Goal: Information Seeking & Learning: Learn about a topic

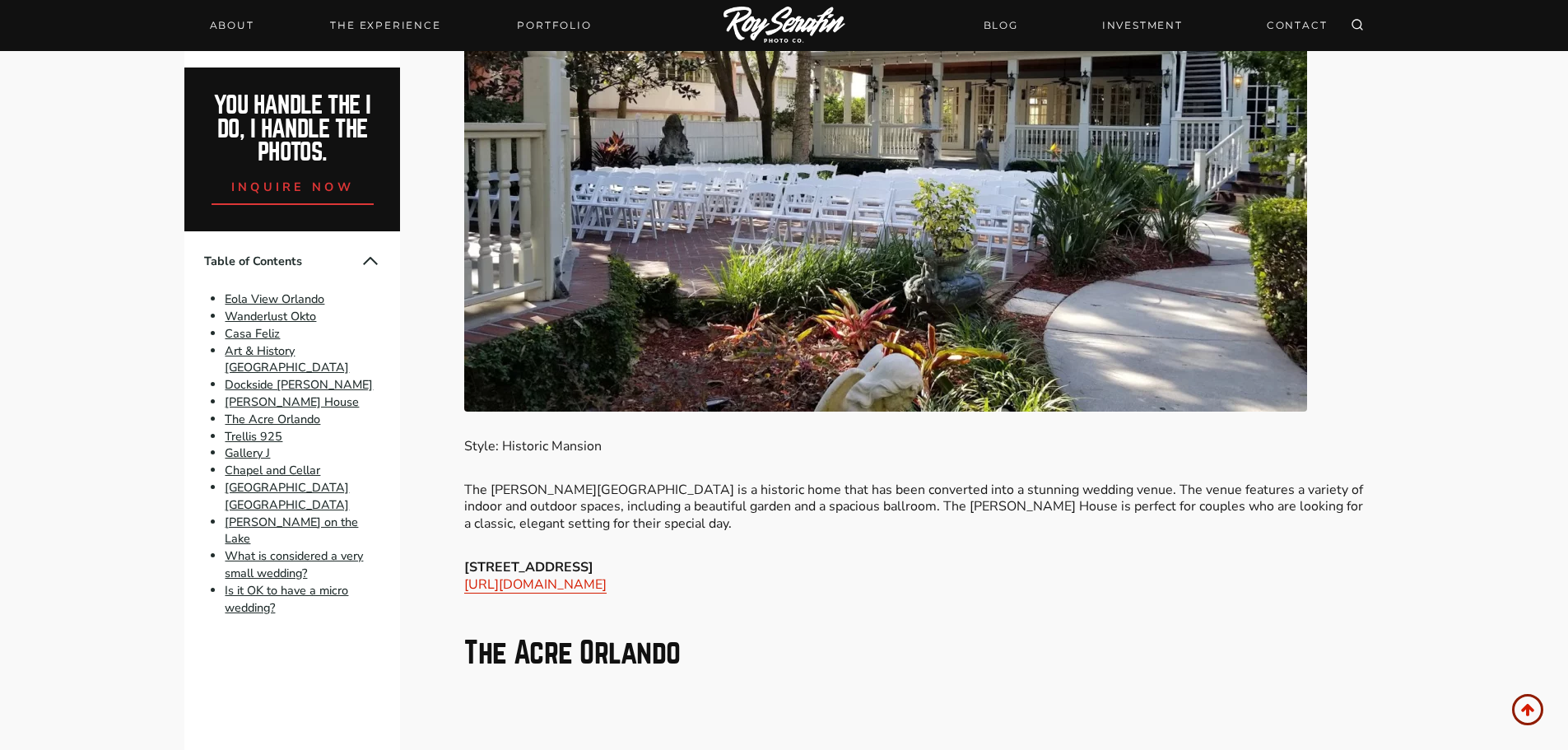
scroll to position [5186, 0]
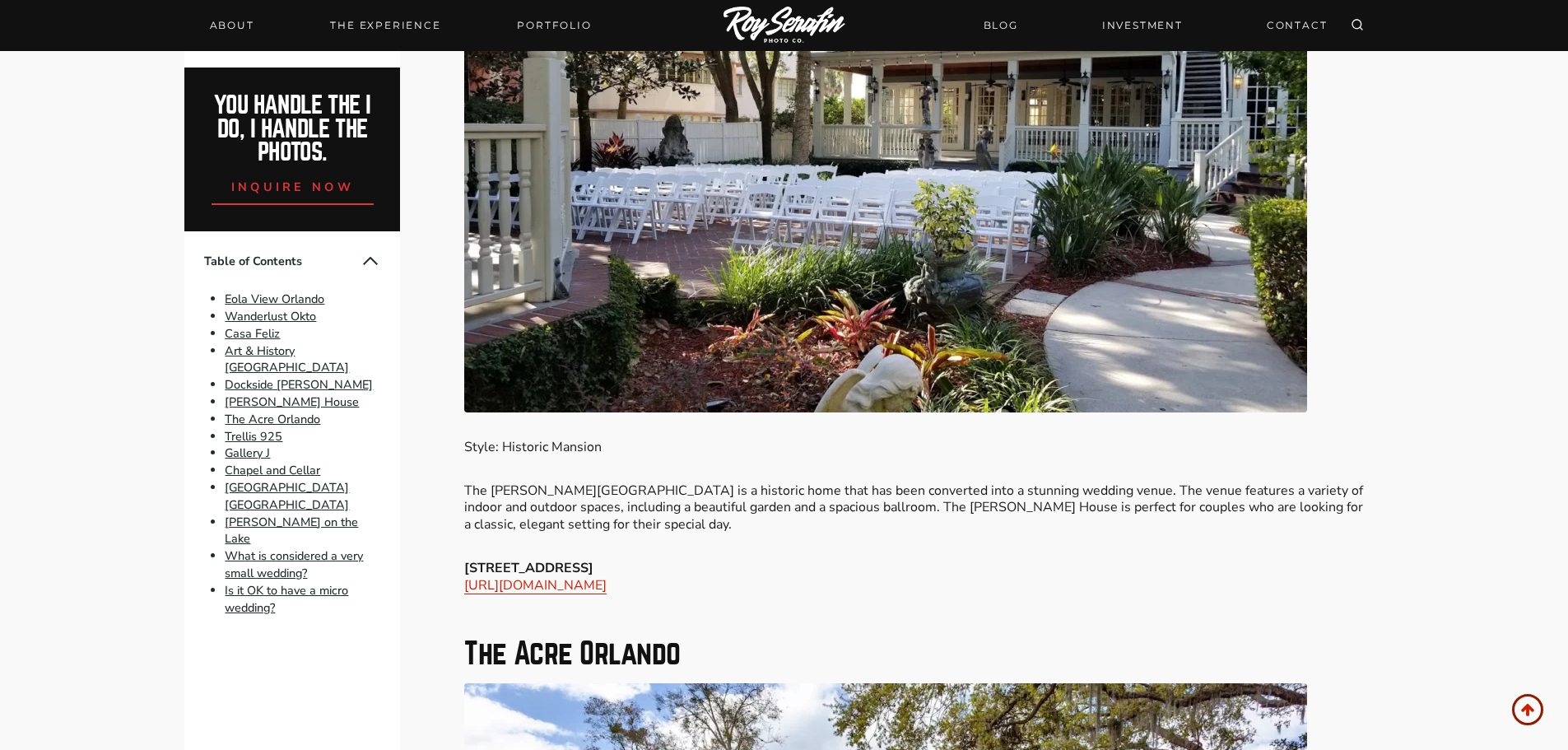
click at [325, 394] on li "Dockside [PERSON_NAME]" at bounding box center [303, 385] width 155 height 17
click at [324, 387] on link "Dockside [PERSON_NAME]" at bounding box center [299, 384] width 148 height 16
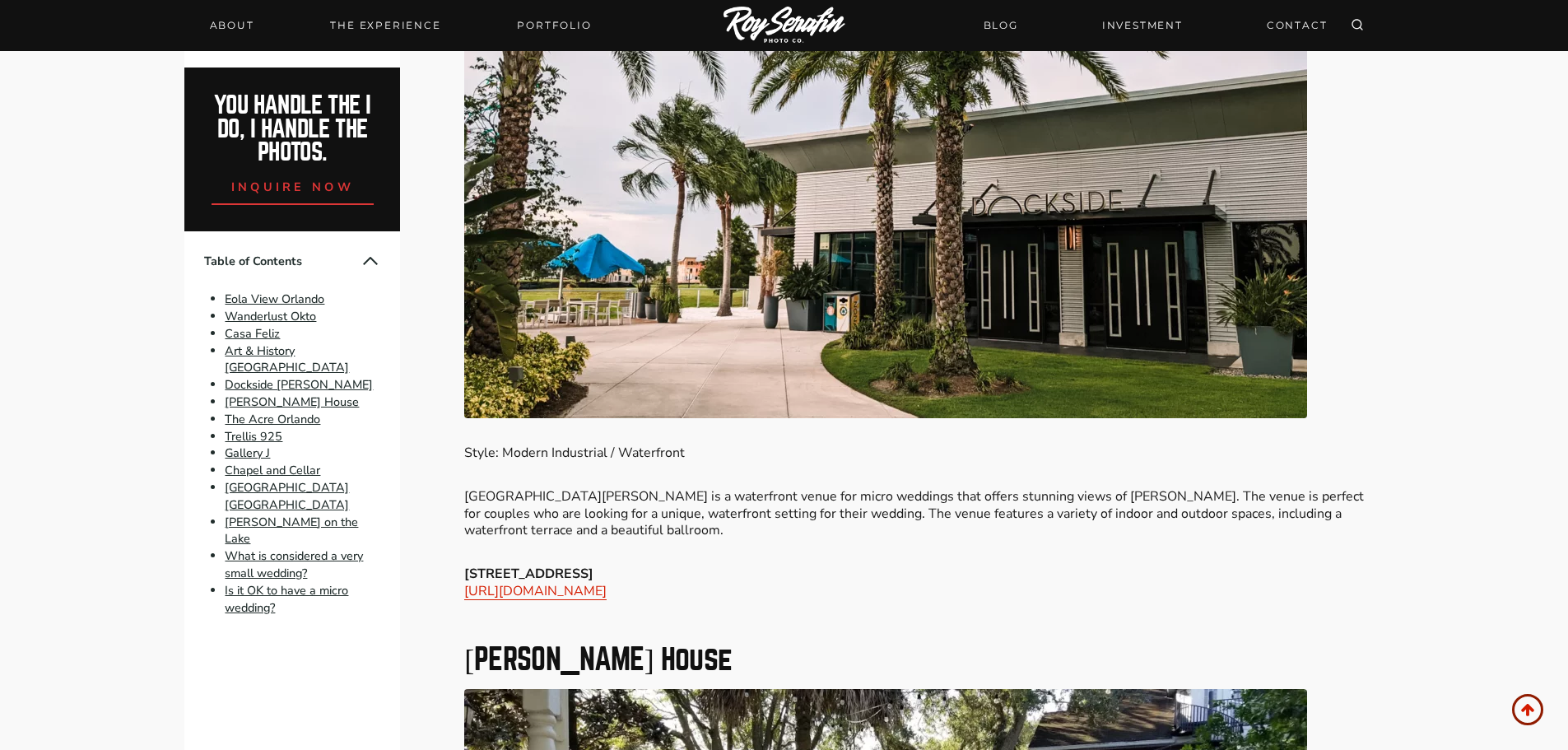
scroll to position [4437, 0]
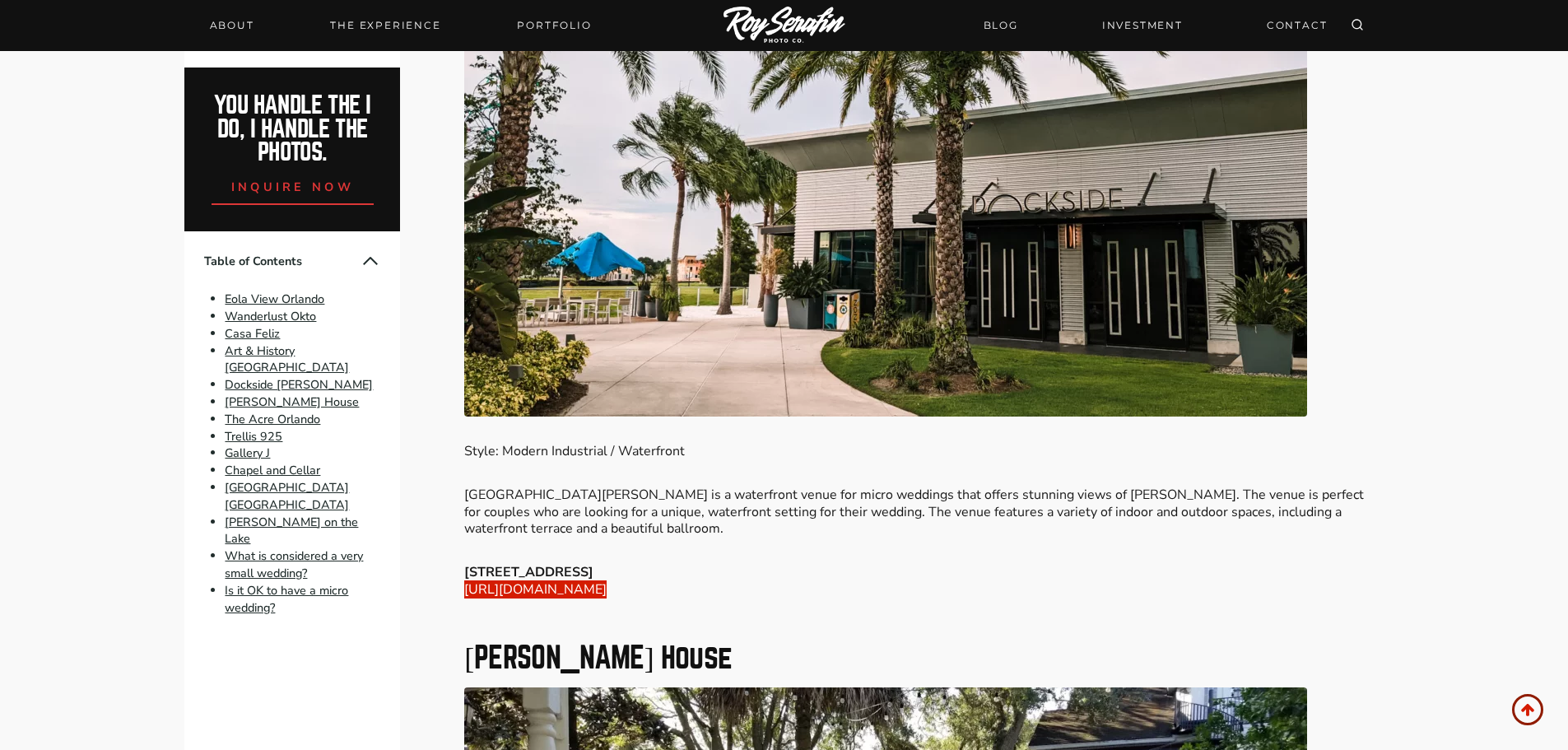
click at [506, 581] on link "[URL][DOMAIN_NAME]" at bounding box center [535, 589] width 142 height 18
click at [291, 423] on link "The Acre Orlando" at bounding box center [273, 419] width 96 height 16
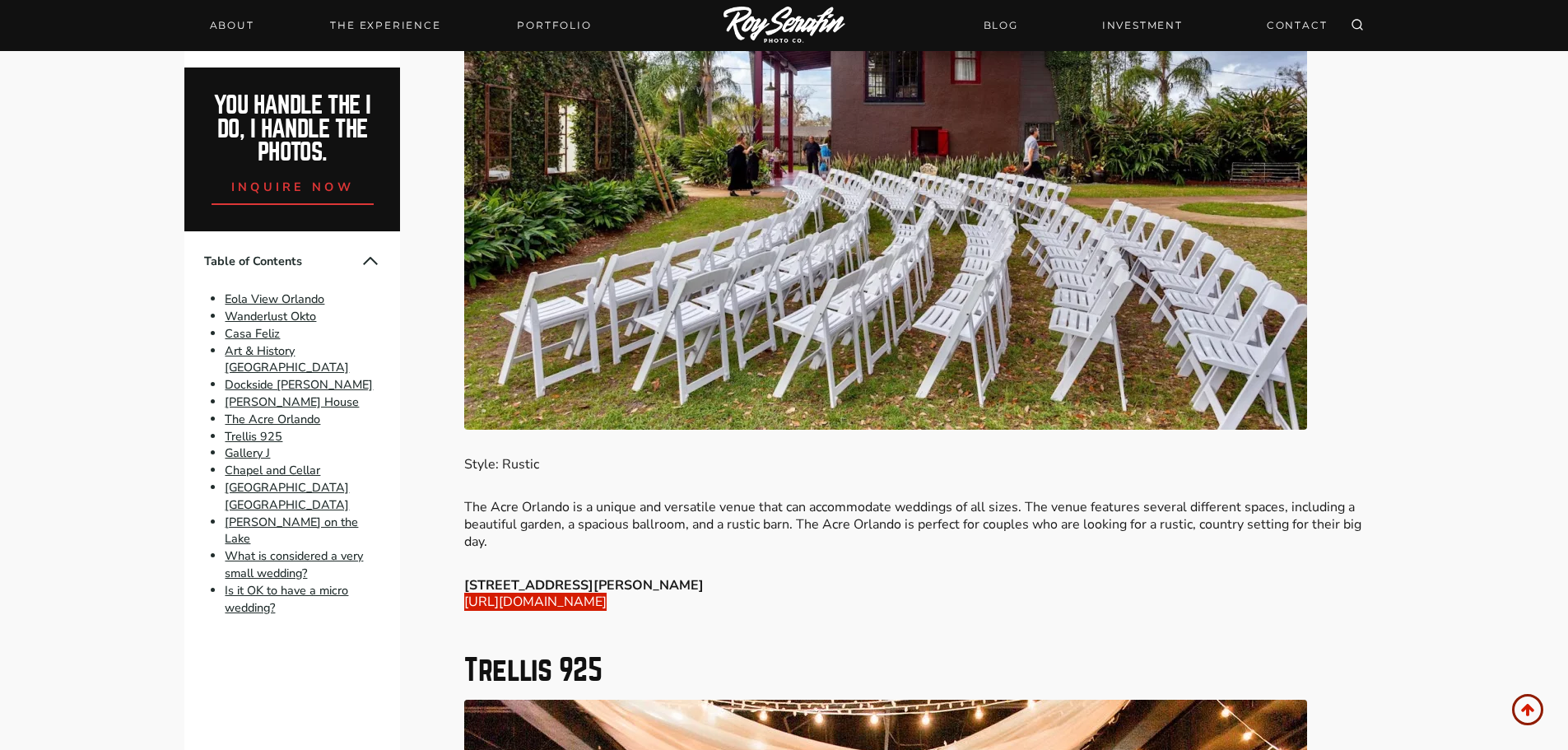
scroll to position [6003, 0]
click at [606, 592] on link "[URL][DOMAIN_NAME]" at bounding box center [535, 601] width 142 height 18
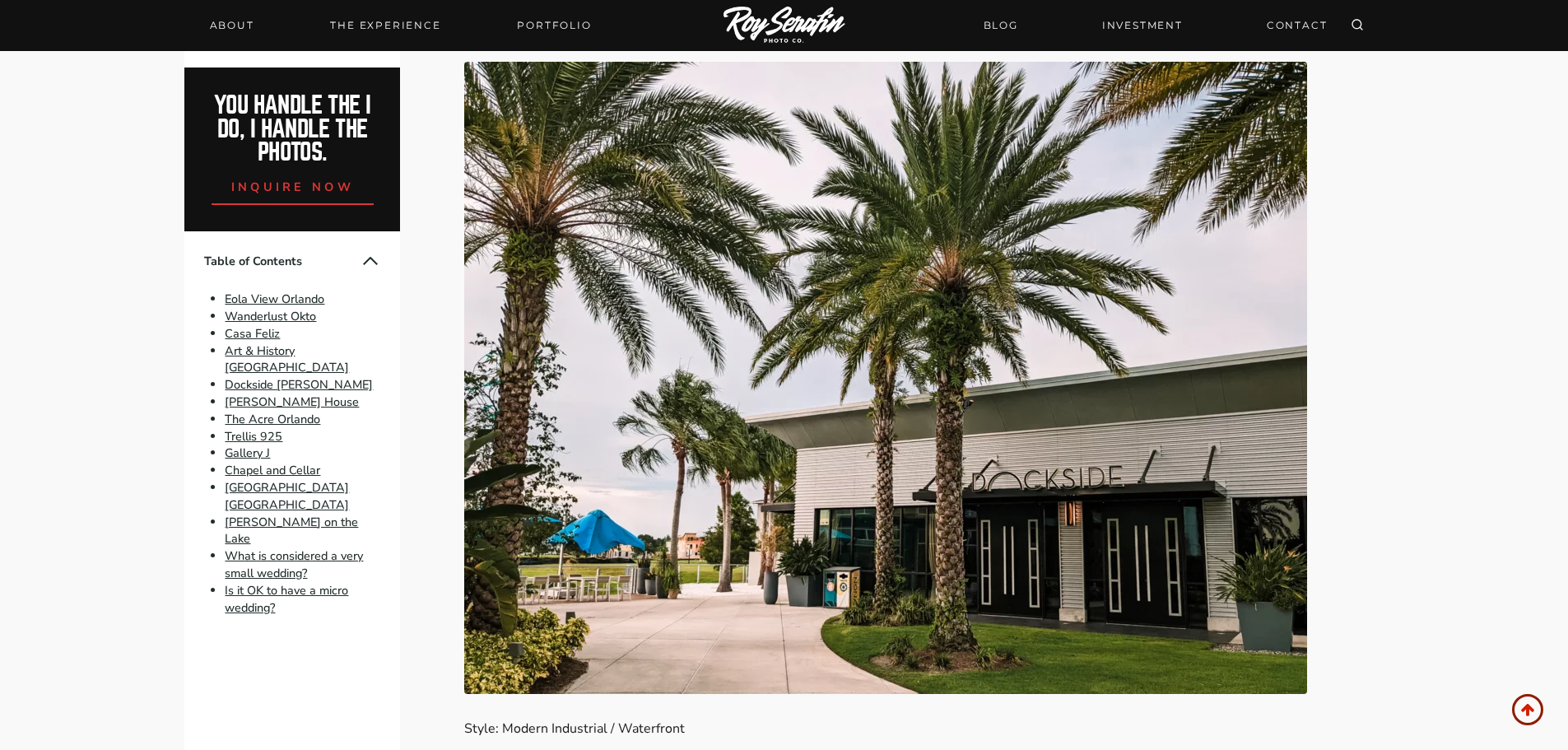
scroll to position [5186, 0]
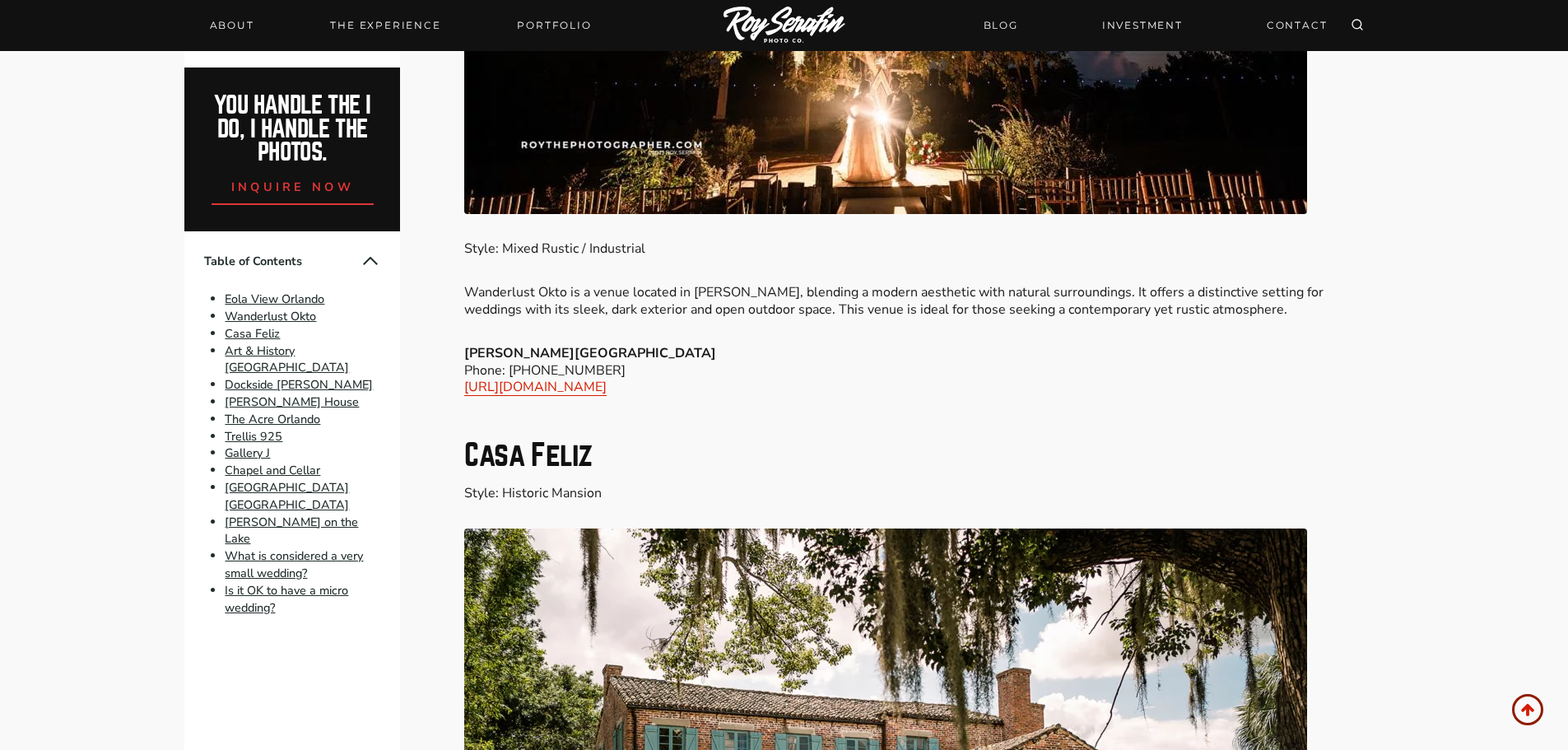
scroll to position [2259, 0]
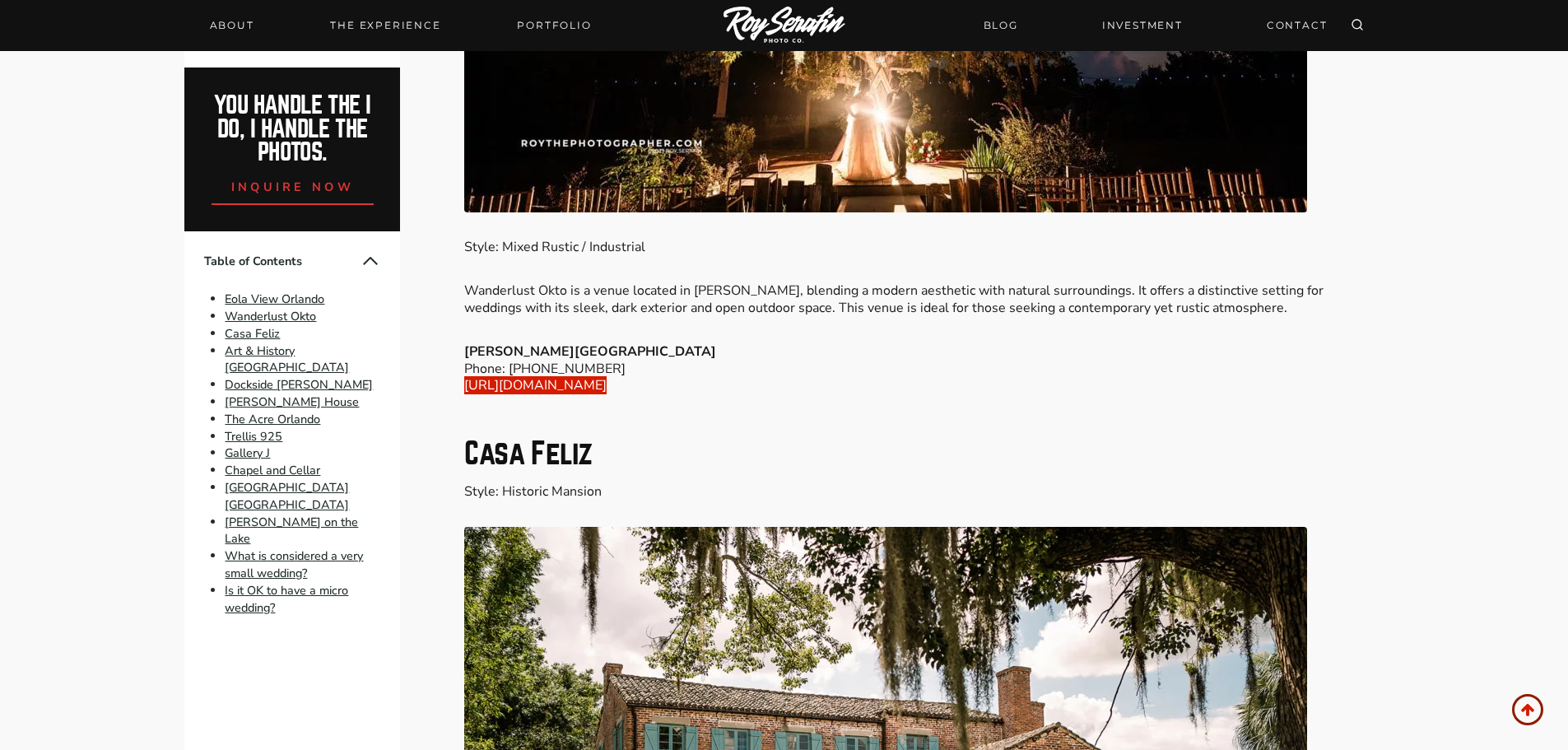
click at [606, 376] on link "[URL][DOMAIN_NAME]" at bounding box center [535, 385] width 142 height 18
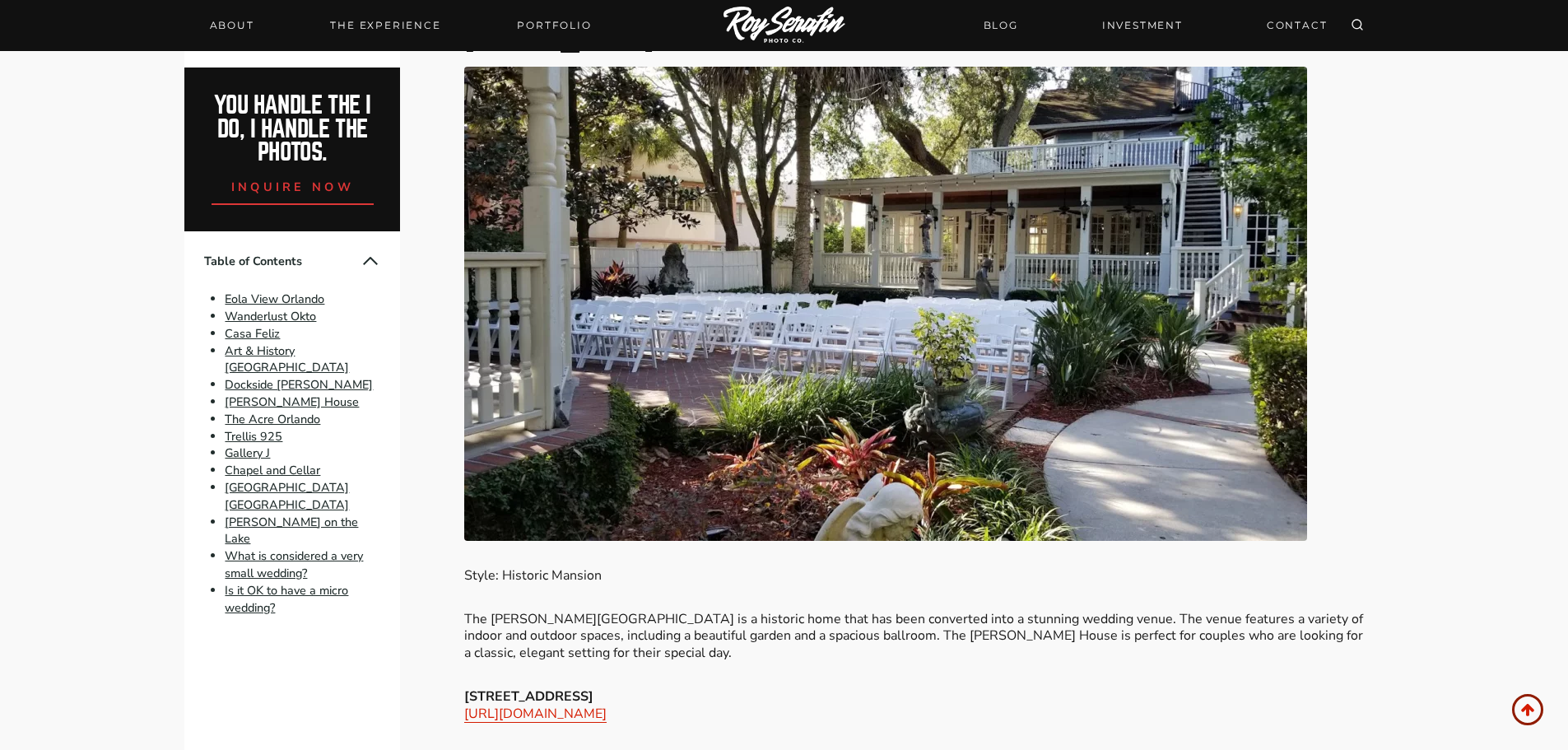
scroll to position [5058, 0]
click at [604, 704] on link "[URL][DOMAIN_NAME]" at bounding box center [535, 713] width 142 height 18
